Goal: Submit feedback/report problem

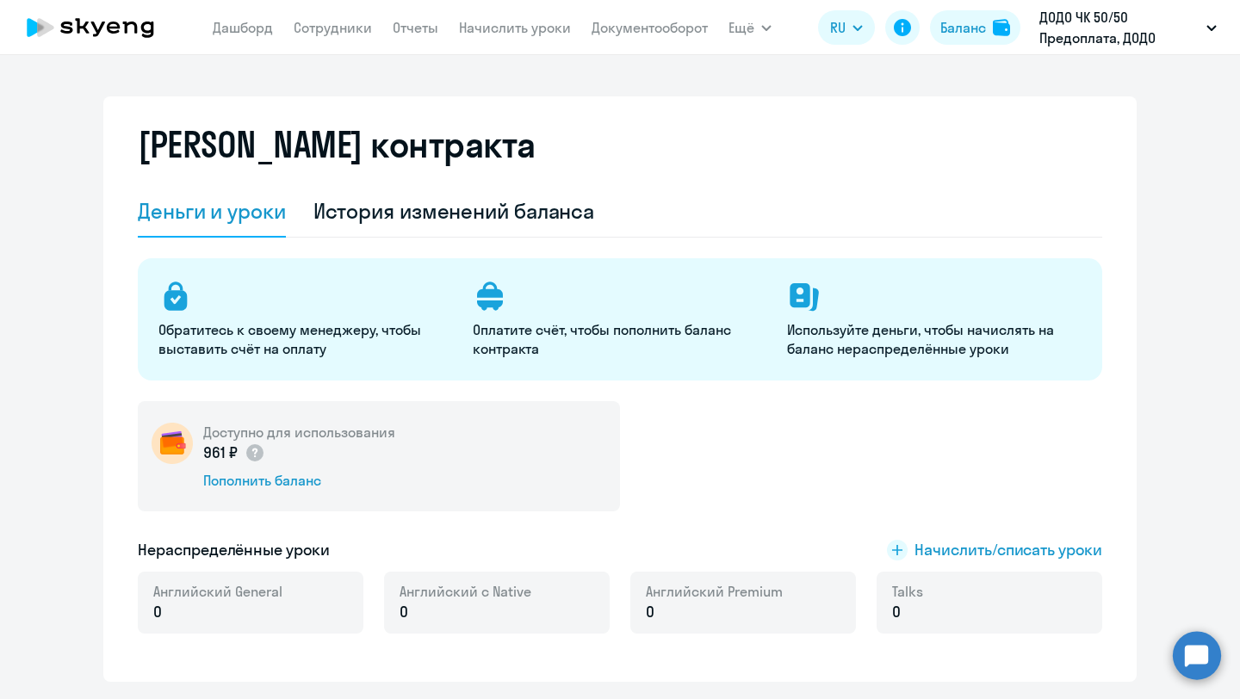
select select "english_adult_not_native_speaker"
click at [964, 37] on div "Баланс" at bounding box center [963, 27] width 46 height 21
click at [339, 39] on nav "[PERSON_NAME] Отчеты Начислить уроки Документооборот" at bounding box center [460, 27] width 495 height 34
click at [334, 31] on link "Сотрудники" at bounding box center [333, 27] width 78 height 17
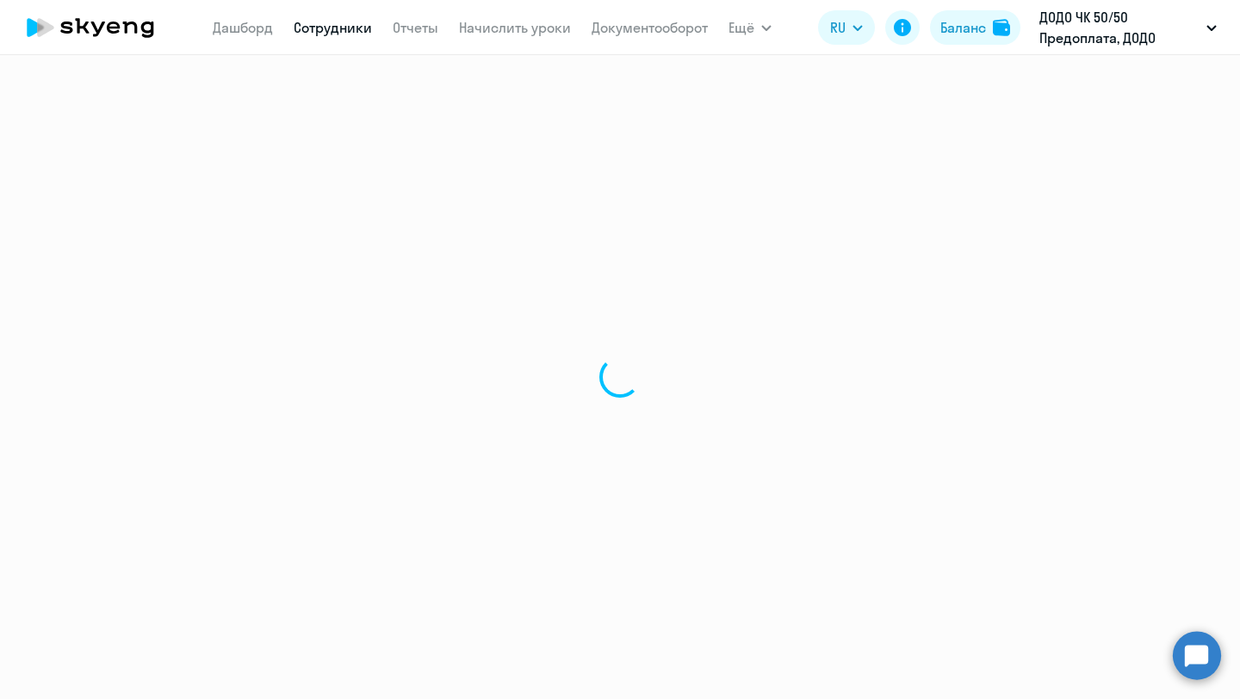
select select "30"
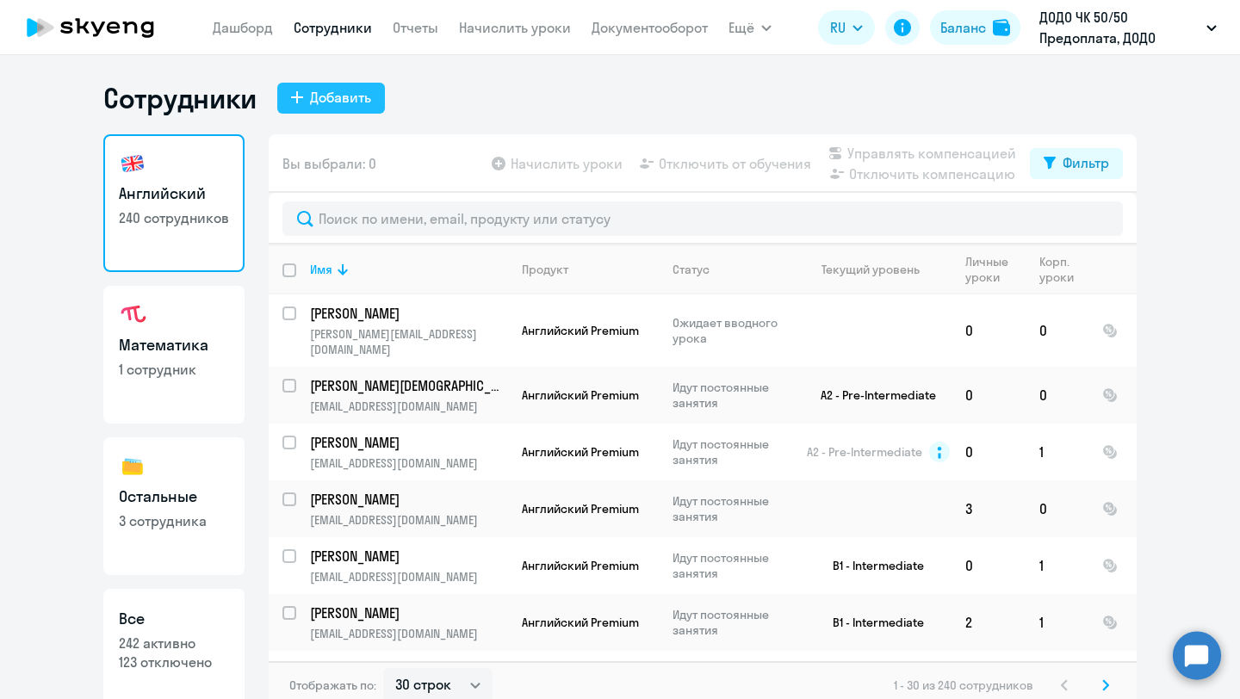
click at [325, 96] on div "Добавить" at bounding box center [340, 97] width 61 height 21
select select "english_adult_not_native_speaker"
select select "3"
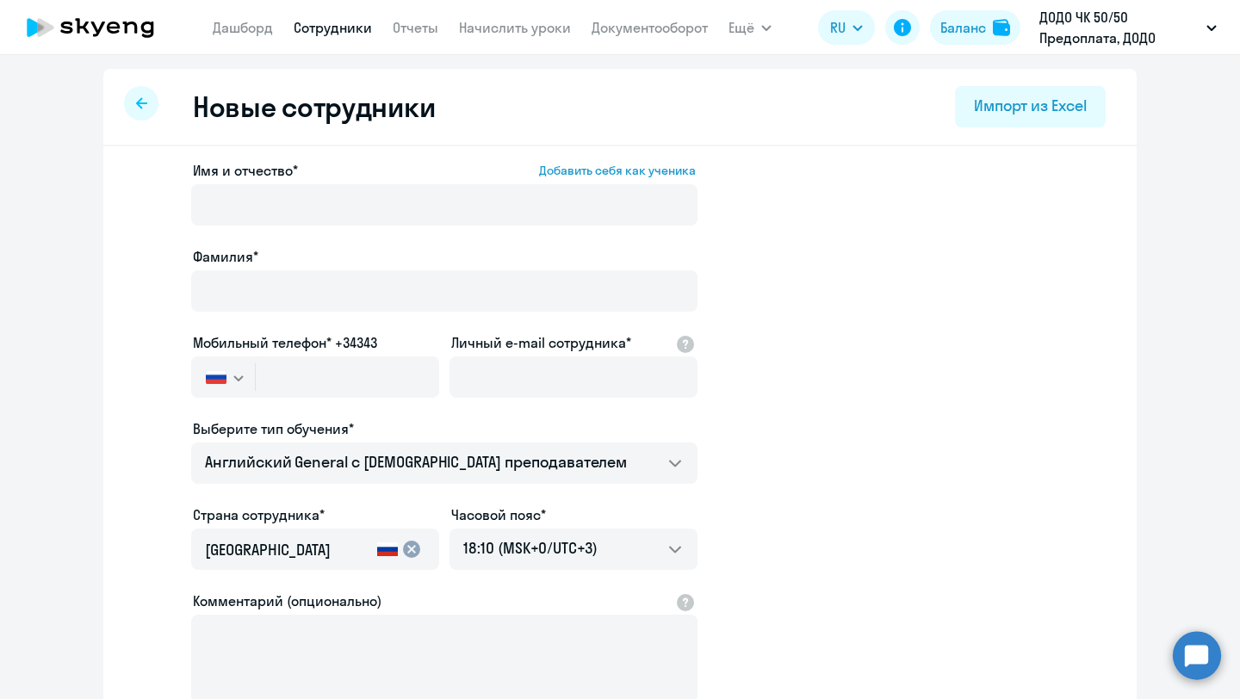
click at [139, 116] on div at bounding box center [141, 103] width 34 height 34
select select "30"
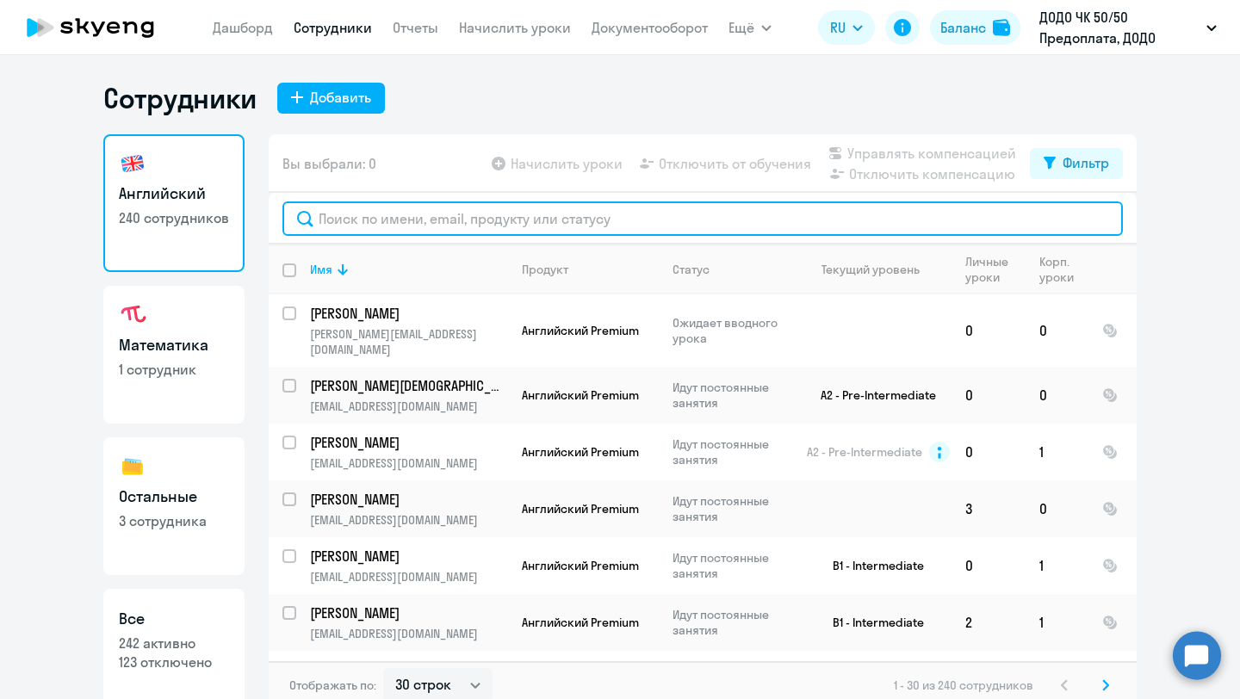
click at [371, 220] on input "text" at bounding box center [702, 218] width 840 height 34
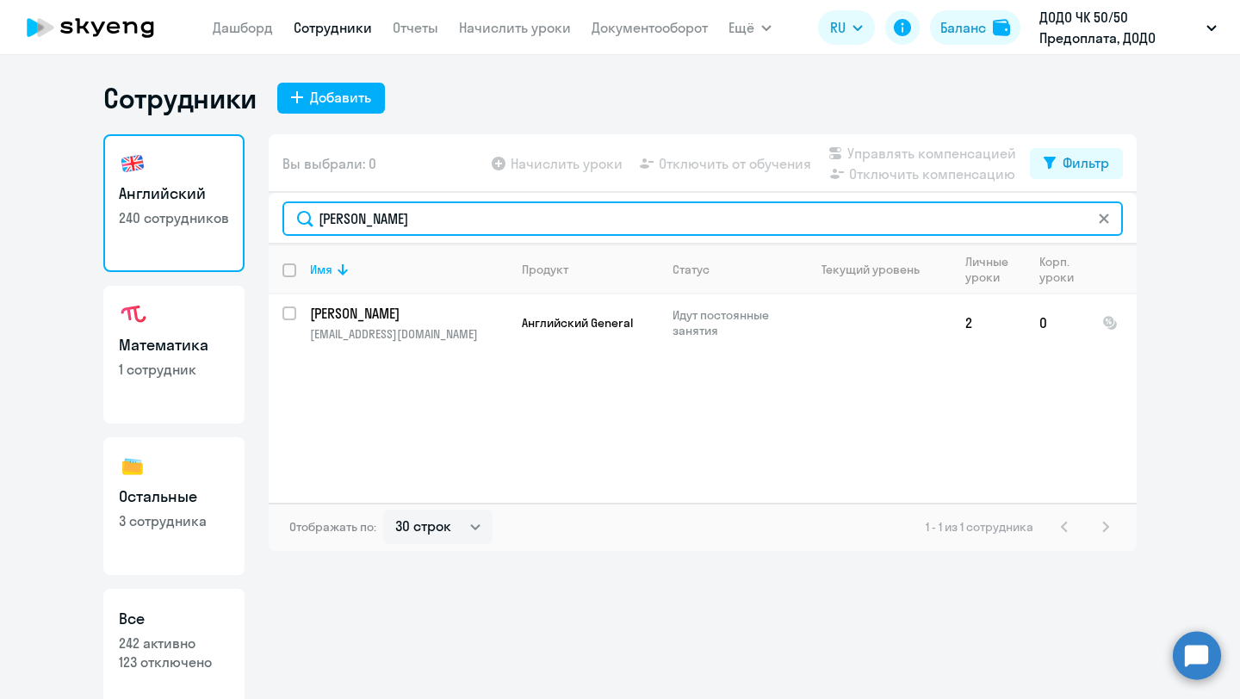
type input "[PERSON_NAME]"
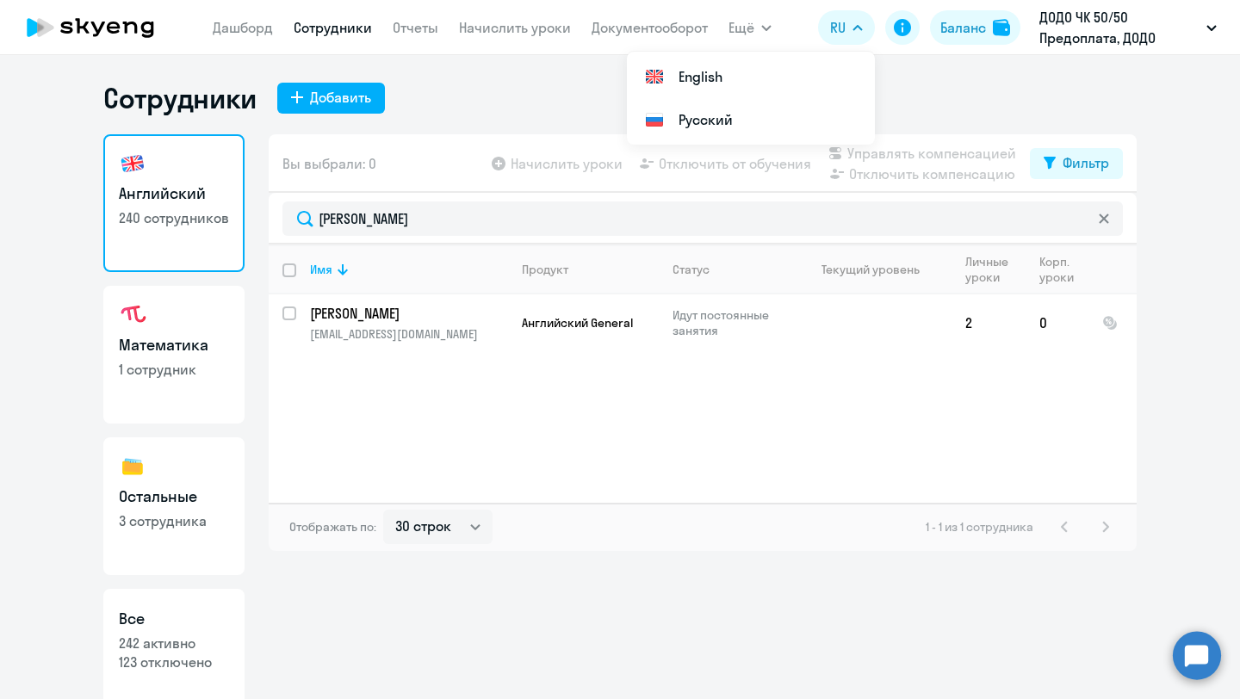
click at [1208, 656] on circle at bounding box center [1197, 655] width 48 height 48
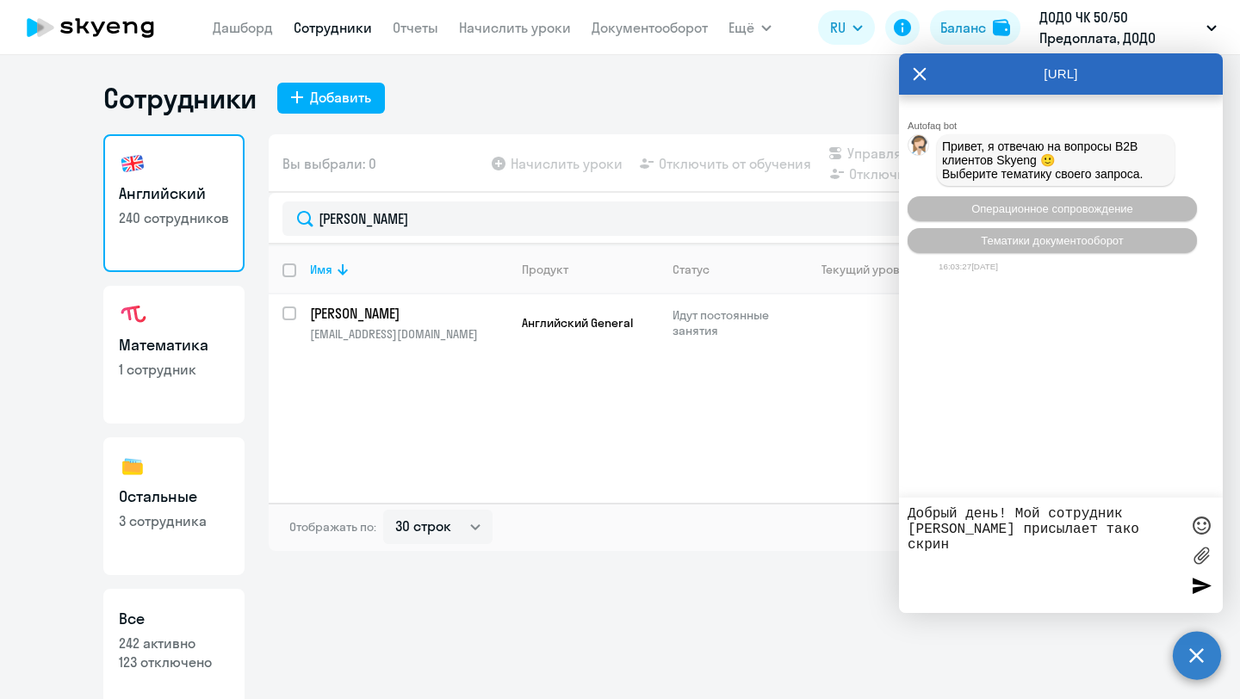
click at [1199, 561] on label at bounding box center [1201, 555] width 26 height 26
click at [0, 0] on input "file" at bounding box center [0, 0] width 0 height 0
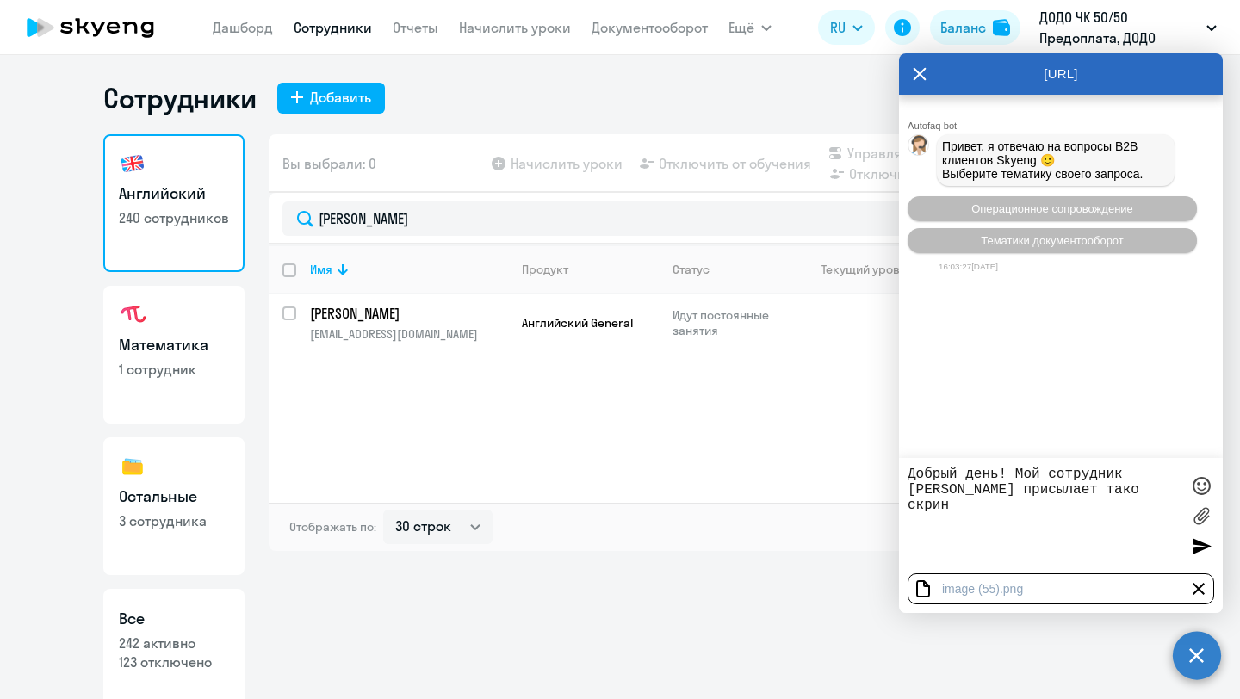
click at [1155, 492] on textarea "Добрый день! Мой сотрудник [PERSON_NAME] присылает тако скрин" at bounding box center [1044, 516] width 272 height 98
type textarea "Добрый день! Мой сотрудник [PERSON_NAME] присылает такой скрин"
click at [1196, 545] on div at bounding box center [1201, 546] width 26 height 26
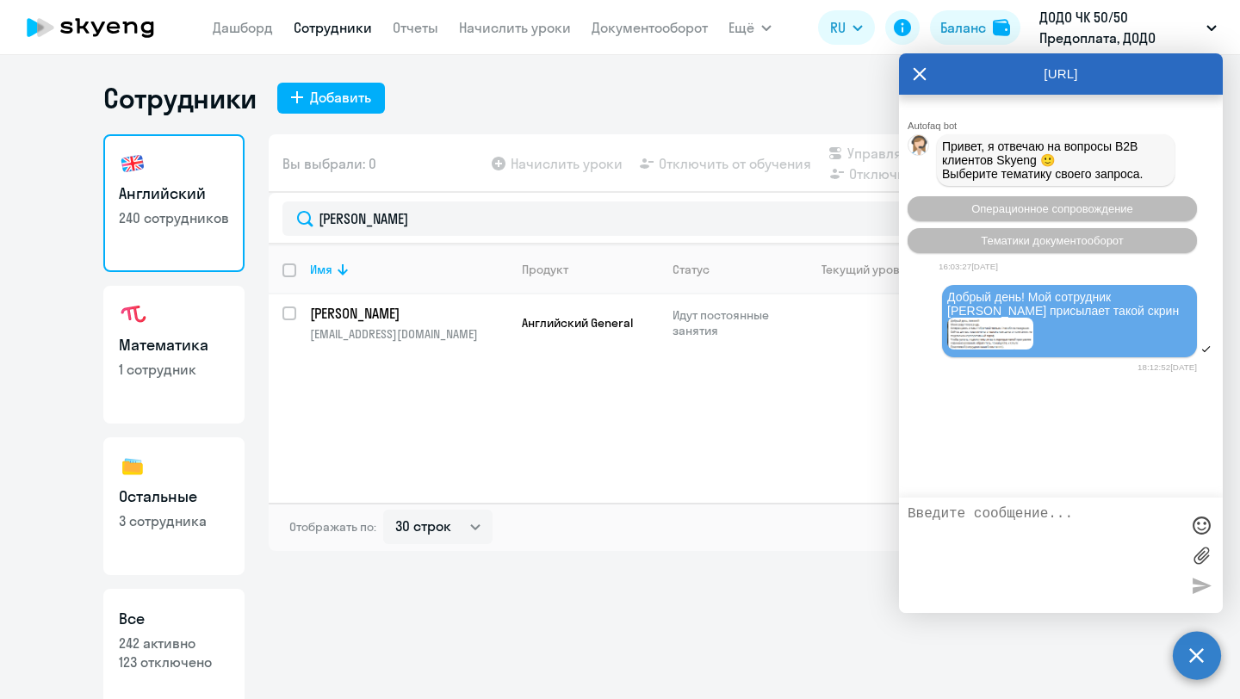
click at [986, 516] on textarea at bounding box center [1044, 555] width 272 height 98
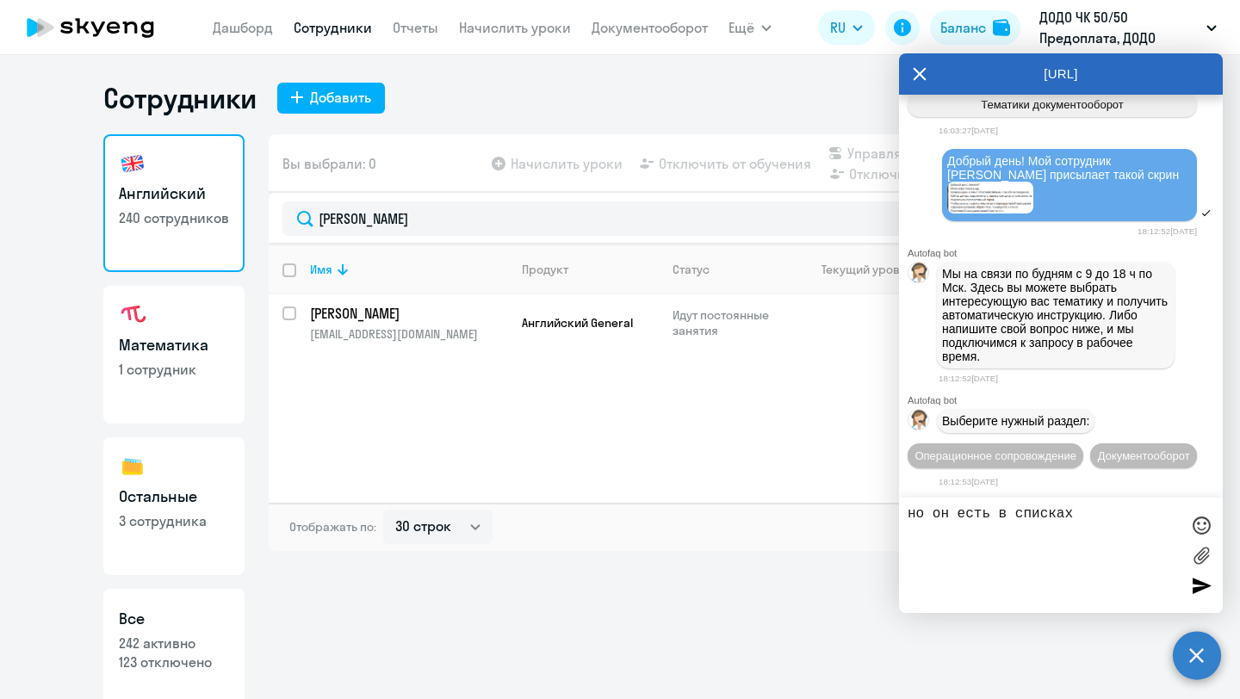
type textarea "но он есть в списках"
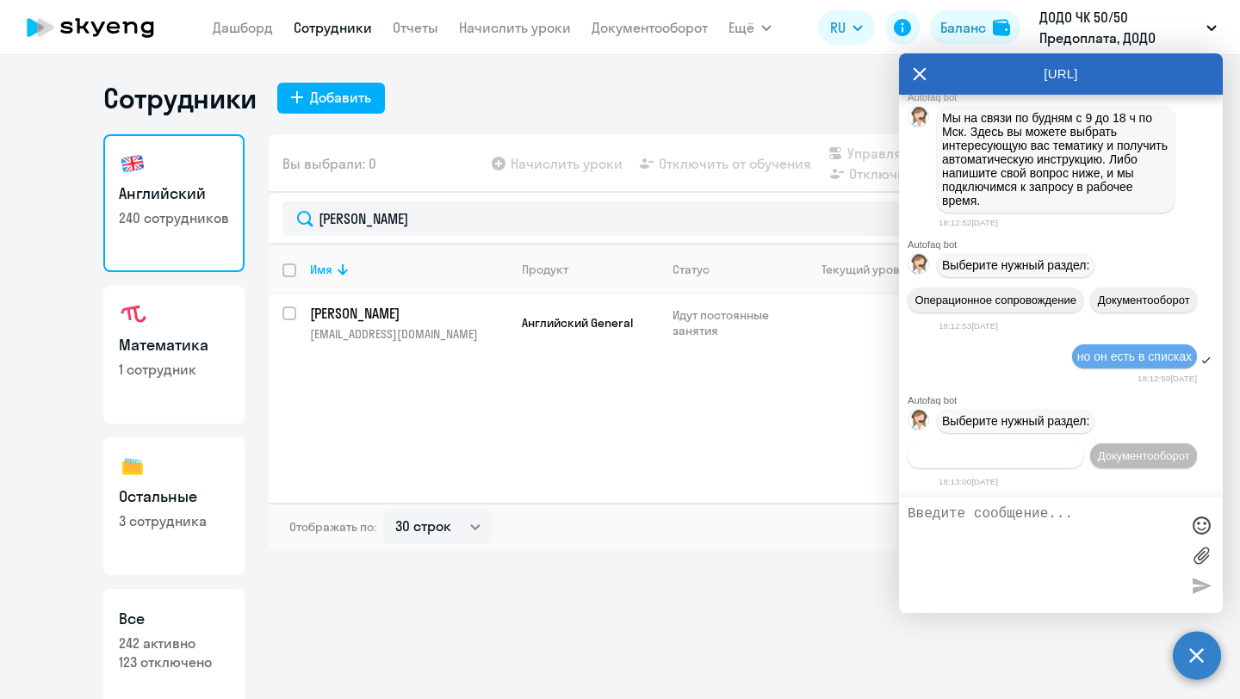
click at [1036, 449] on span "Операционное сопровождение" at bounding box center [995, 455] width 162 height 13
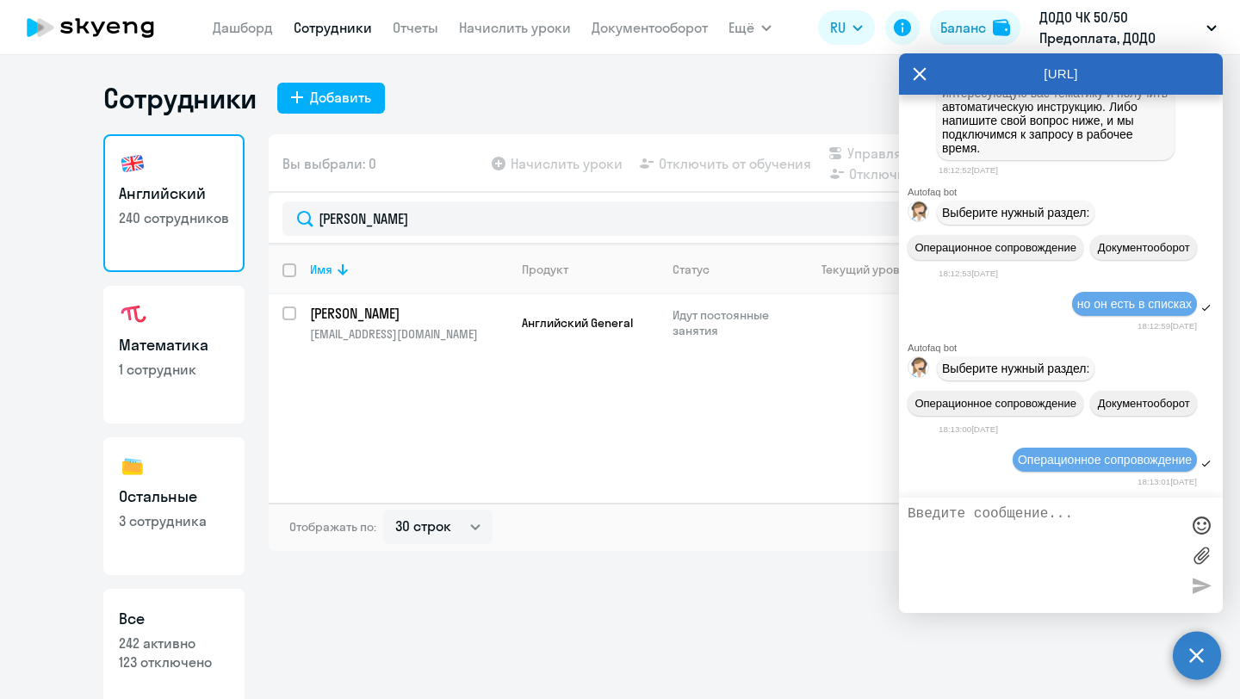
scroll to position [548, 0]
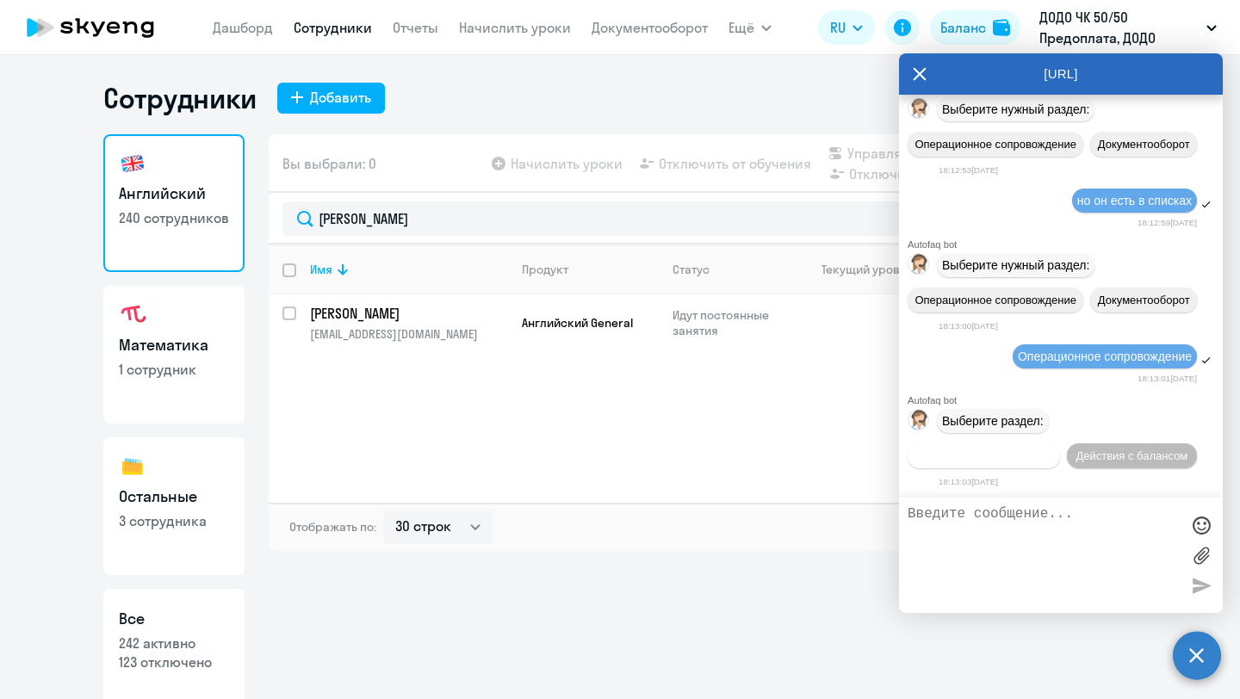
click at [997, 455] on span "Действия по сотрудникам" at bounding box center [983, 455] width 133 height 13
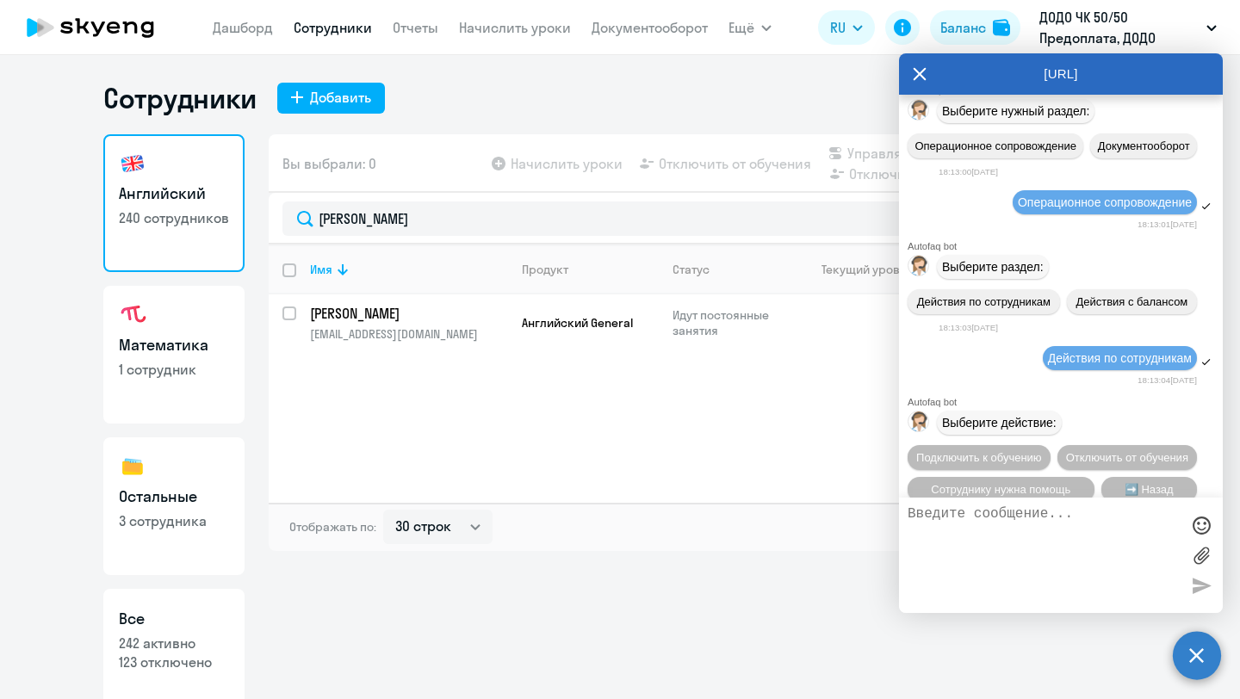
scroll to position [777, 0]
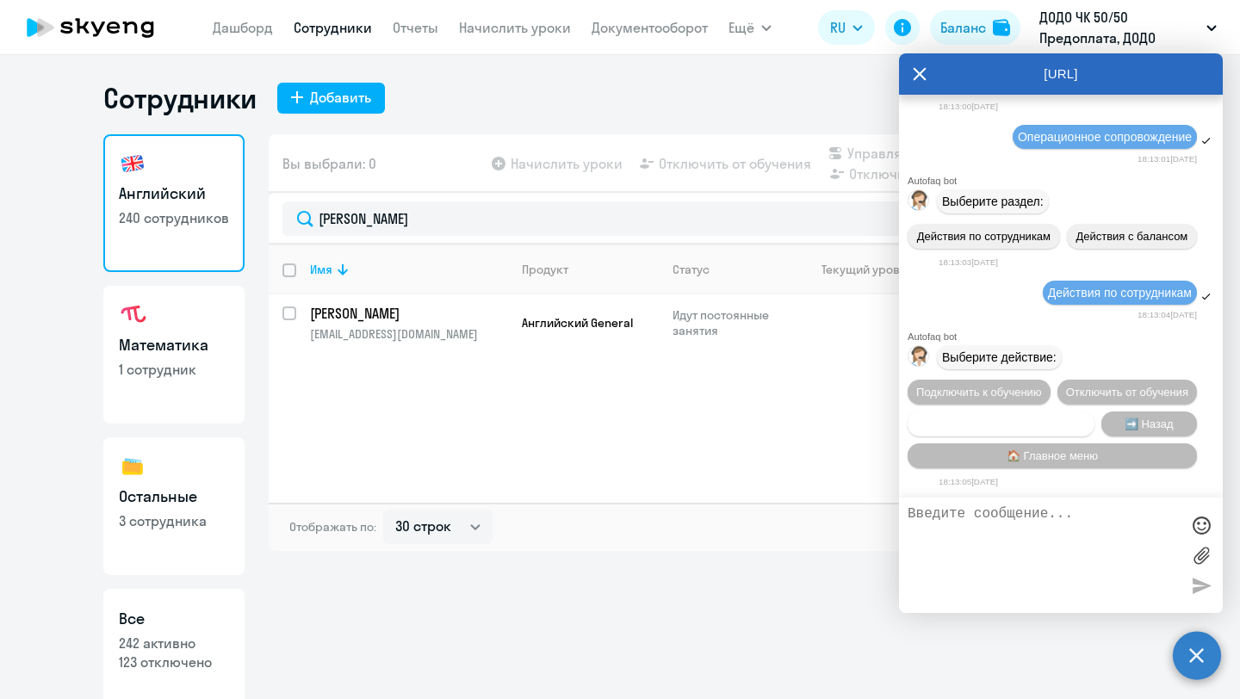
click at [1079, 422] on button "Сотруднику нужна помощь" at bounding box center [1001, 424] width 187 height 25
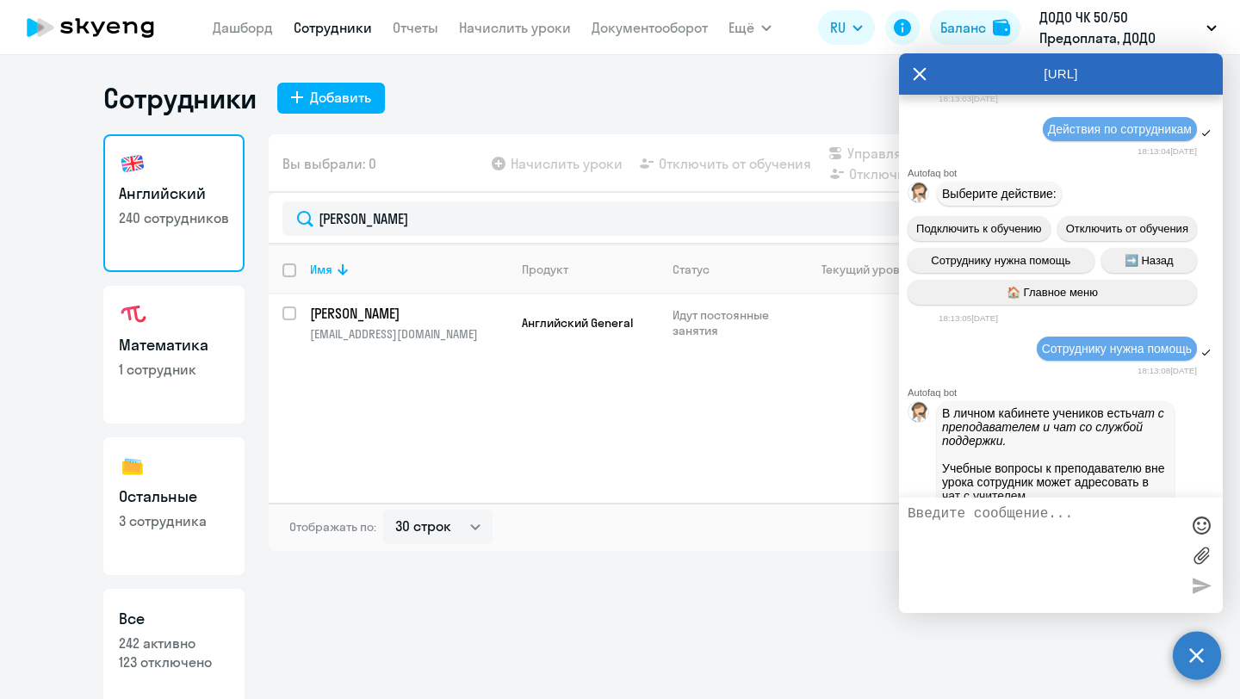
scroll to position [1385, 0]
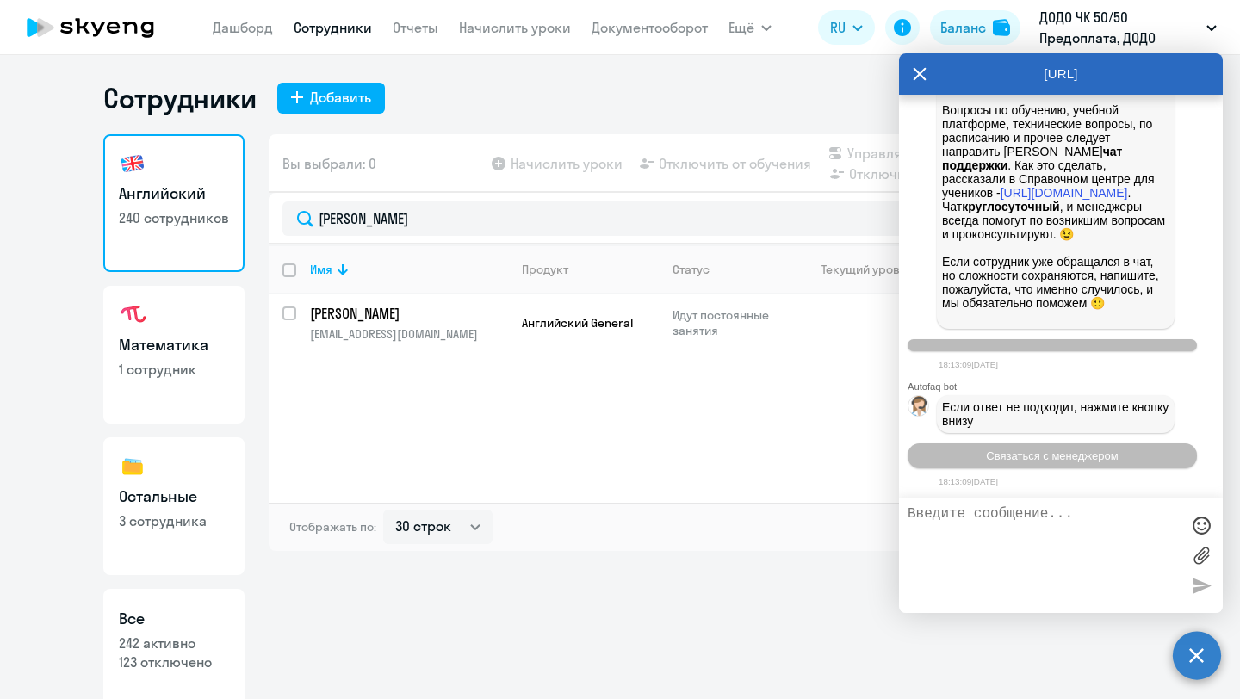
click at [1018, 518] on textarea at bounding box center [1044, 555] width 272 height 98
click at [1009, 462] on button "Связаться с менеджером" at bounding box center [1052, 455] width 289 height 25
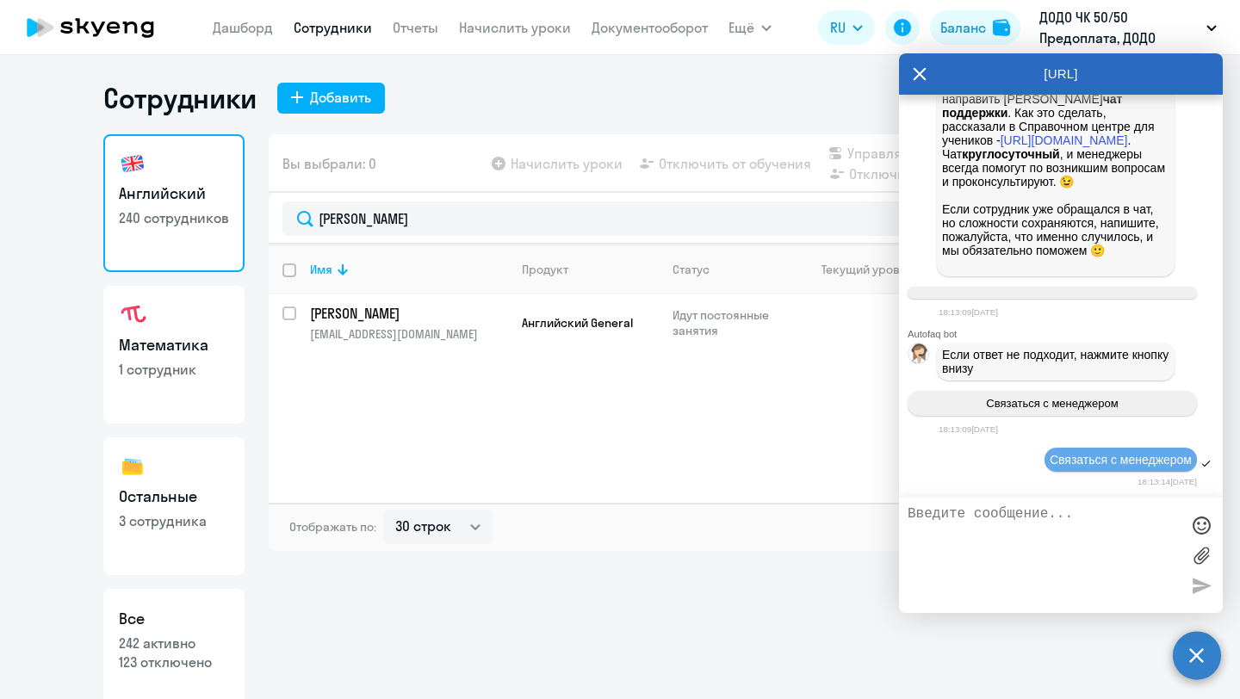
scroll to position [1440, 0]
click at [983, 523] on textarea at bounding box center [1044, 555] width 272 height 98
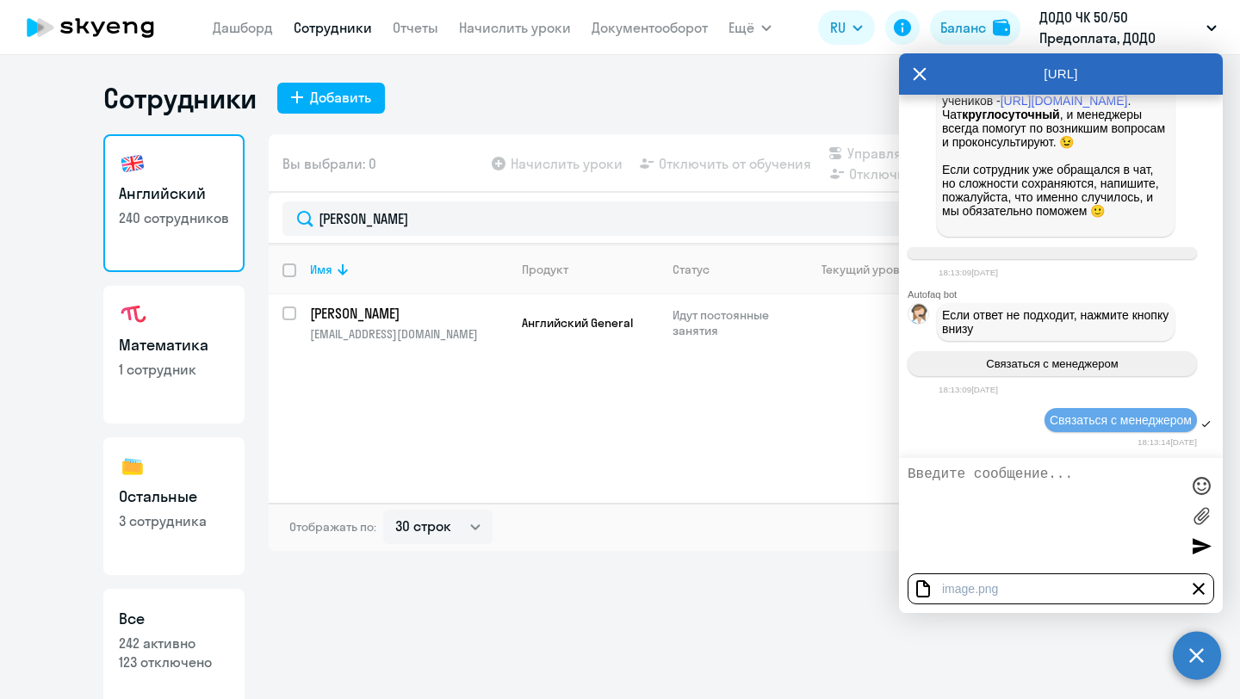
click at [1192, 542] on div at bounding box center [1201, 546] width 26 height 26
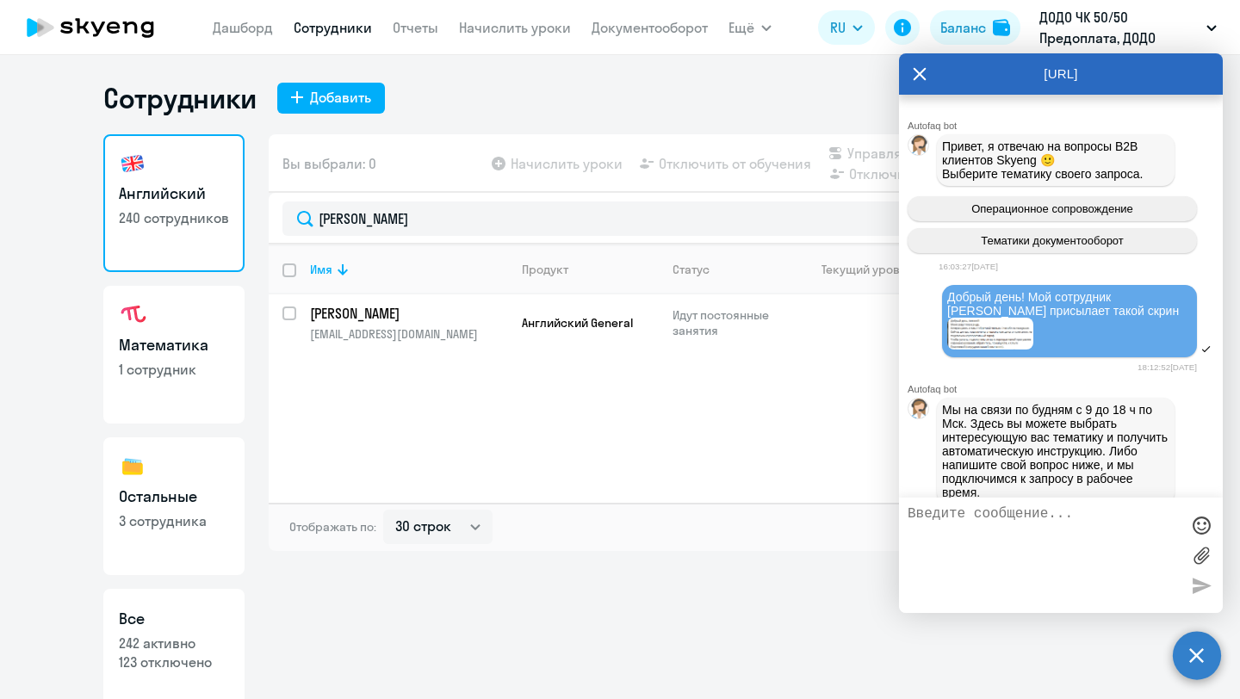
scroll to position [1506, 0]
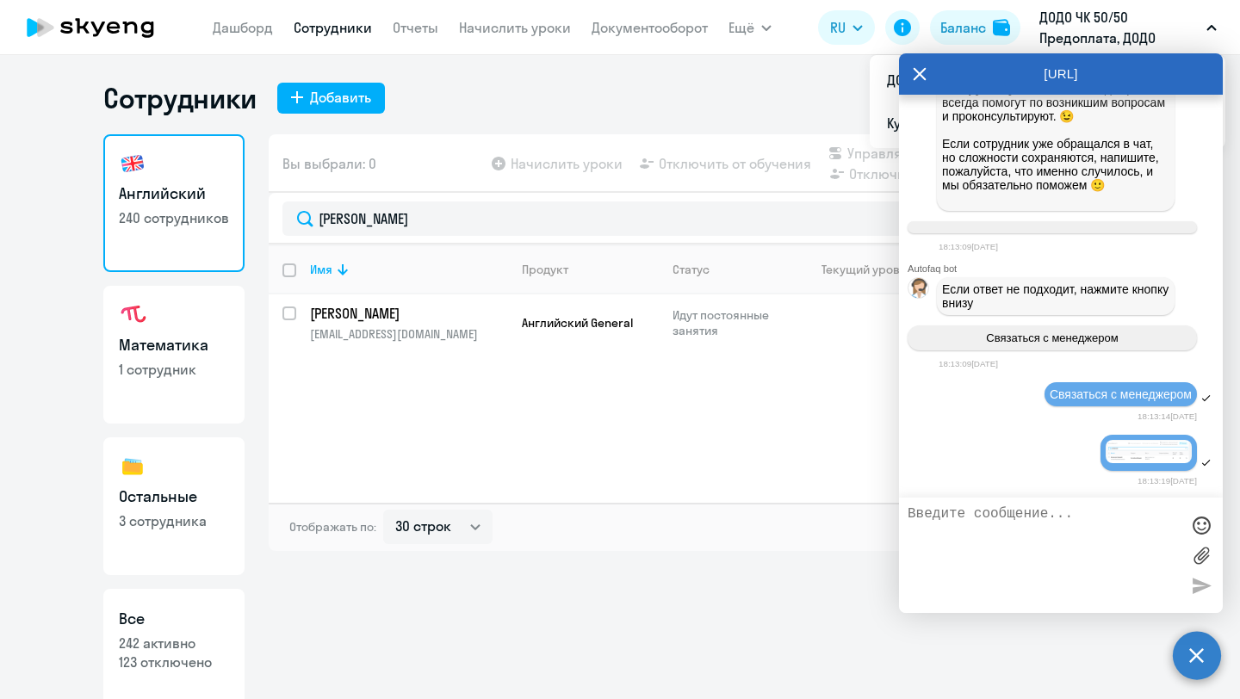
click at [1211, 566] on label at bounding box center [1201, 555] width 26 height 26
click at [0, 0] on input "file" at bounding box center [0, 0] width 0 height 0
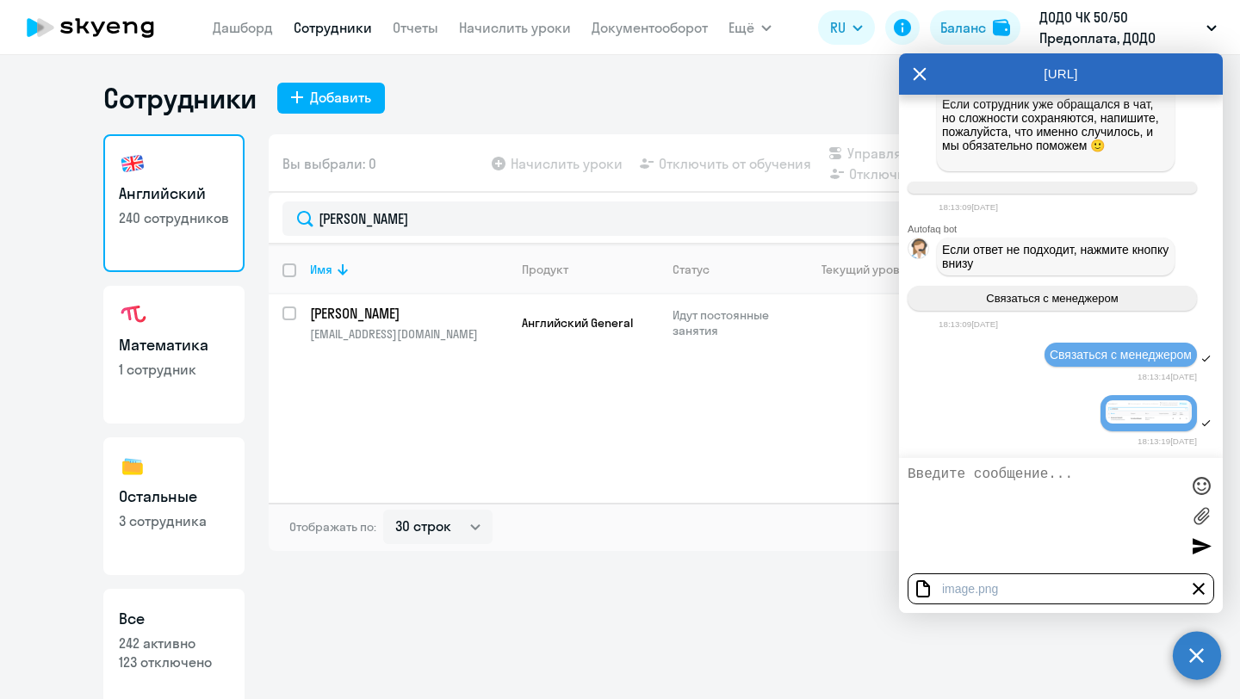
click at [1074, 516] on textarea at bounding box center [1044, 516] width 272 height 98
type textarea "не понимаю, как тут дествовать."
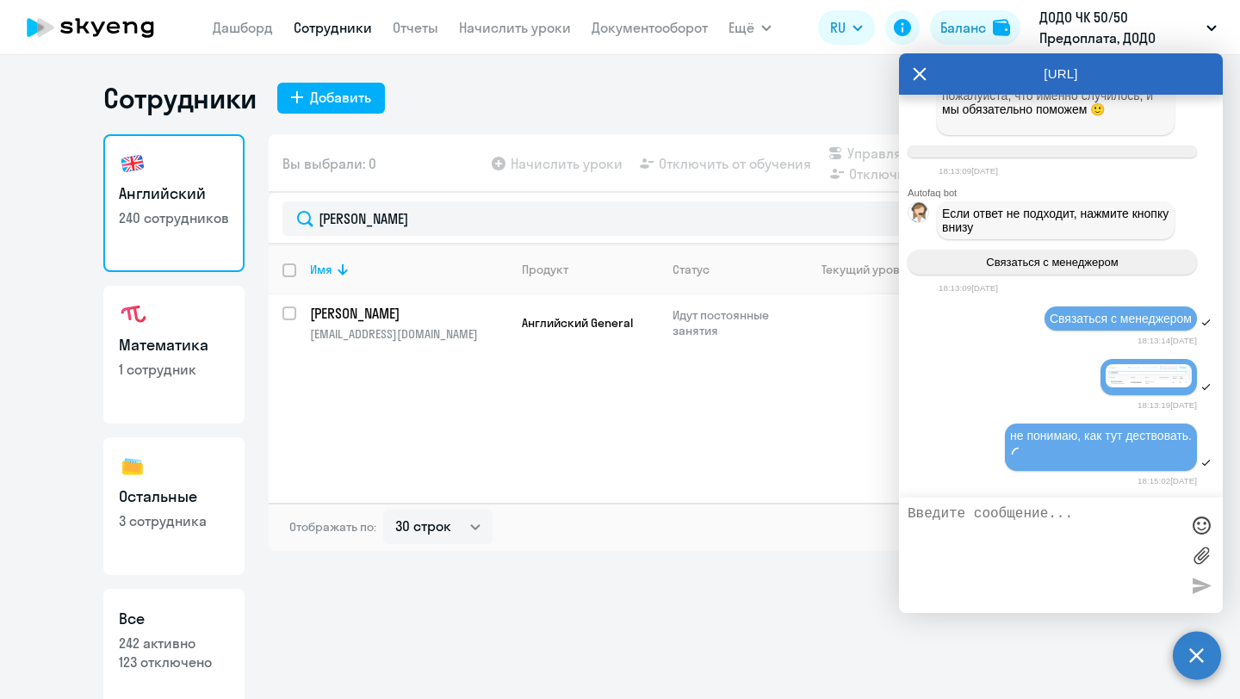
scroll to position [1583, 0]
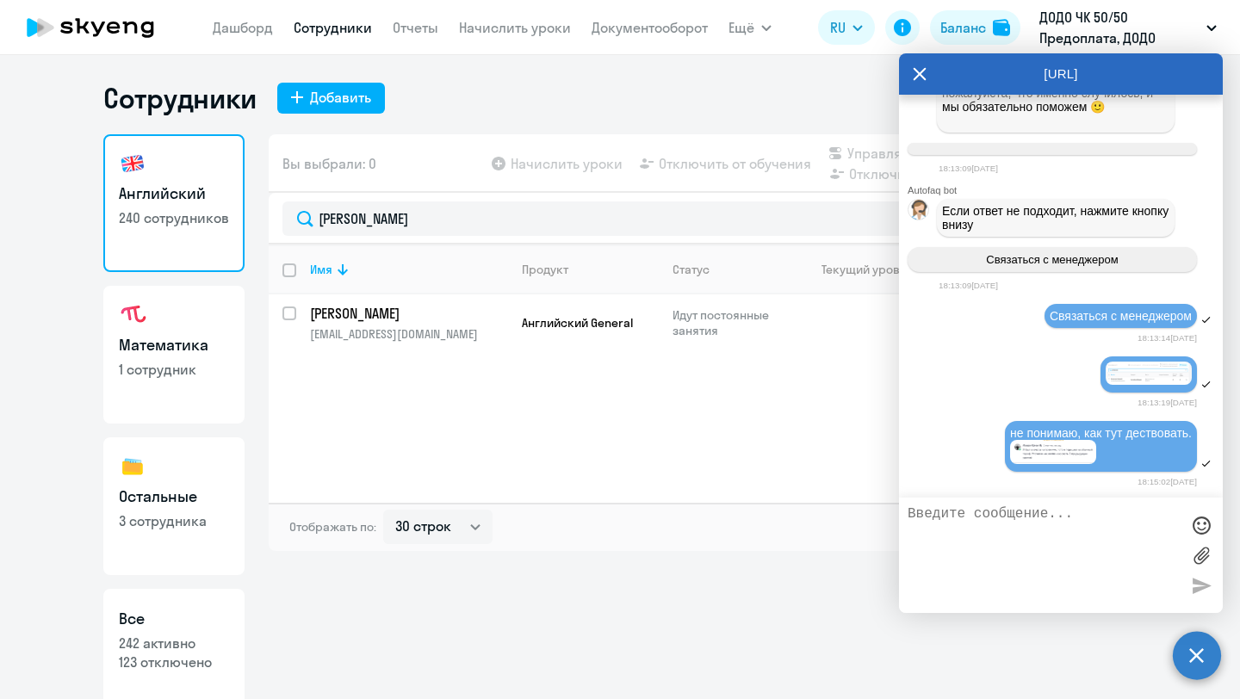
click at [1053, 441] on img at bounding box center [1053, 451] width 86 height 23
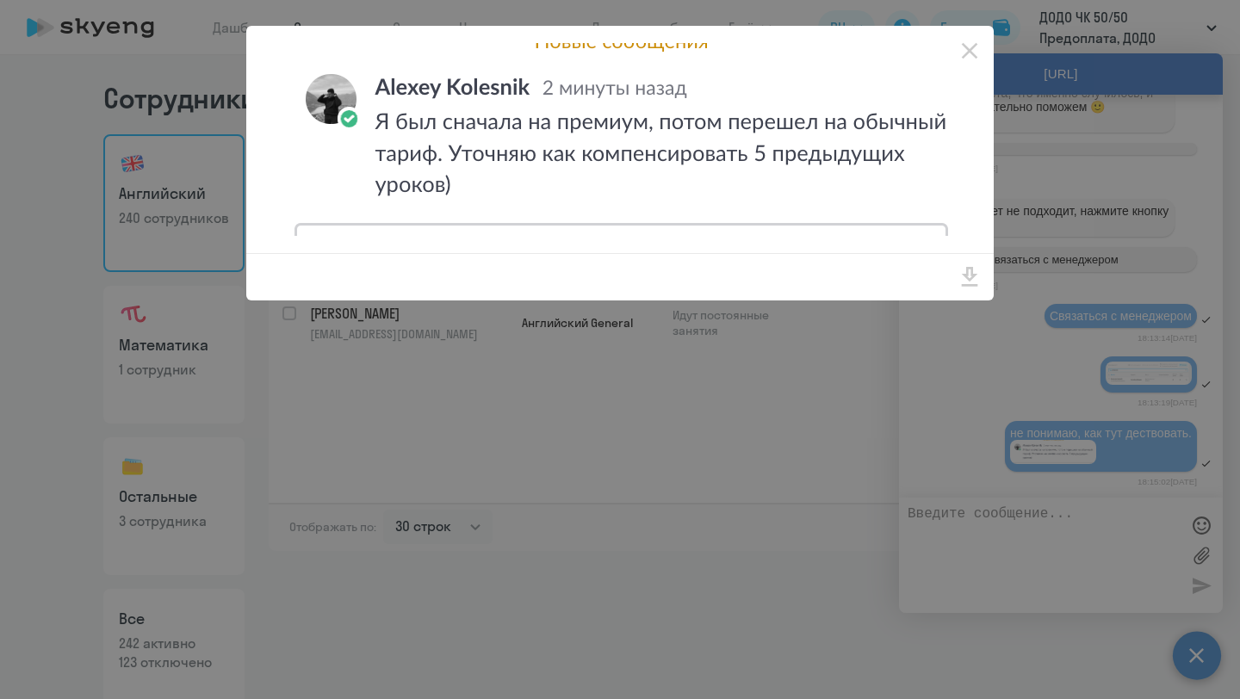
click at [957, 408] on div at bounding box center [620, 349] width 1240 height 699
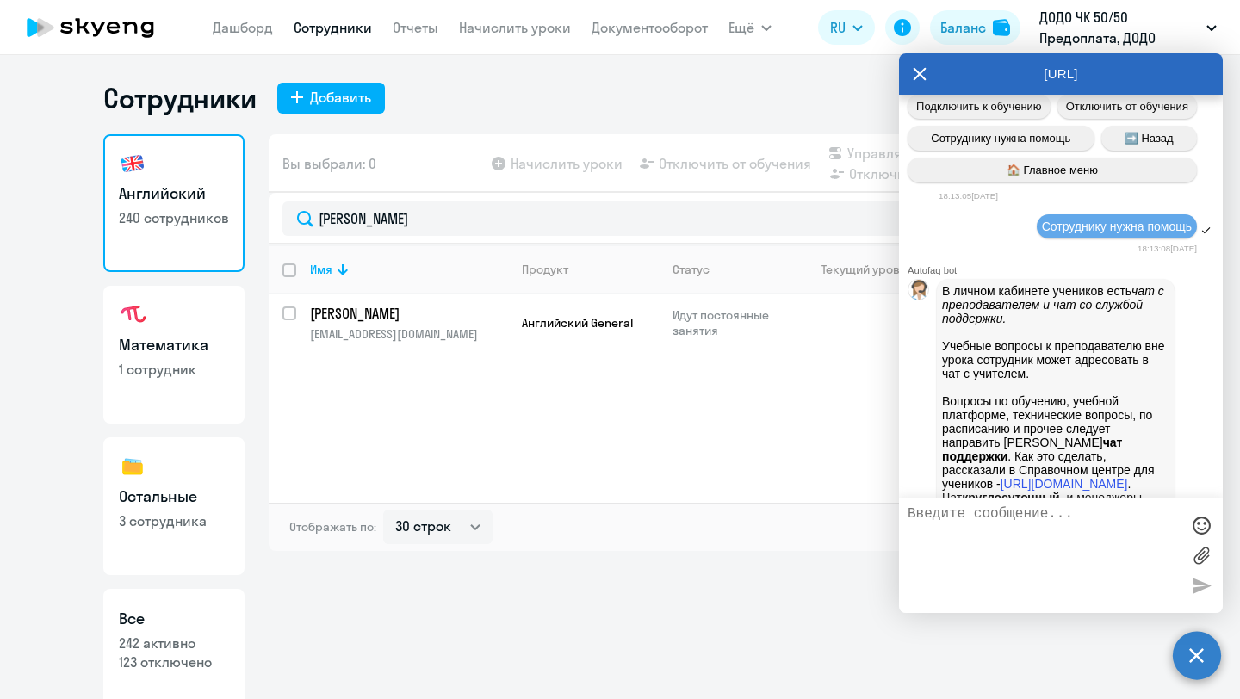
scroll to position [1587, 0]
